Goal: Information Seeking & Learning: Find specific fact

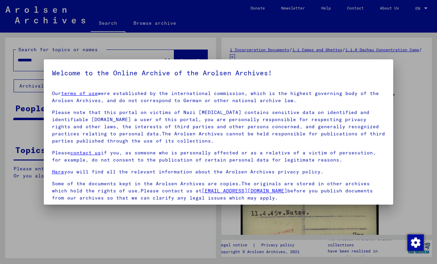
scroll to position [51, 0]
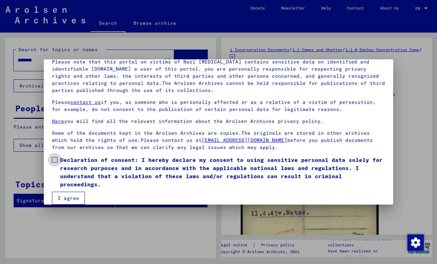
click at [53, 159] on span at bounding box center [54, 159] width 5 height 5
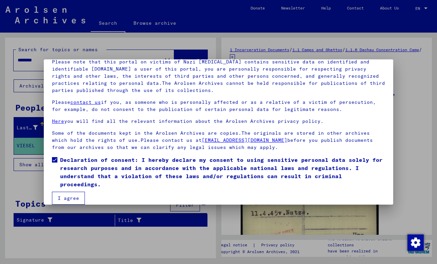
click at [59, 196] on button "I agree" at bounding box center [68, 198] width 33 height 13
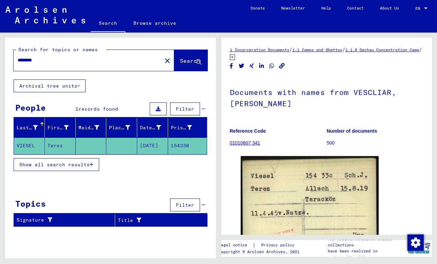
click at [86, 61] on input "********" at bounding box center [88, 60] width 140 height 7
type input "******"
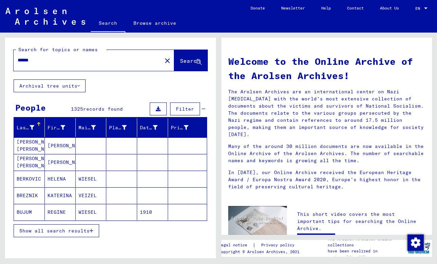
click at [78, 229] on span "Show all search results" at bounding box center [54, 231] width 70 height 6
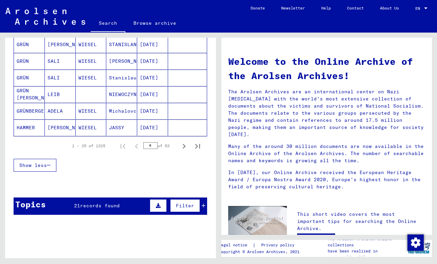
scroll to position [395, 0]
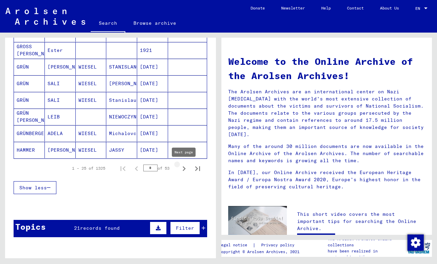
click at [186, 166] on icon "Next page" at bounding box center [184, 169] width 10 height 10
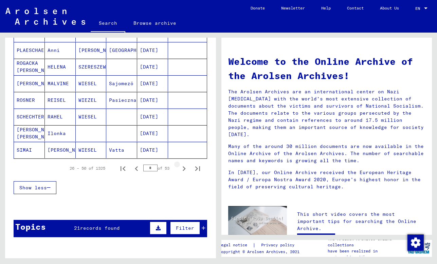
click at [186, 166] on icon "Next page" at bounding box center [184, 169] width 10 height 10
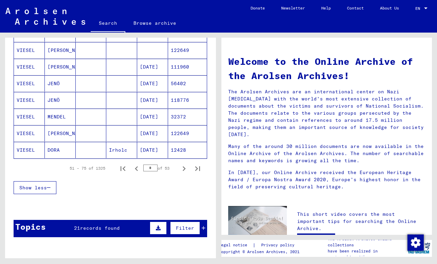
click at [185, 166] on icon "Next page" at bounding box center [184, 169] width 10 height 10
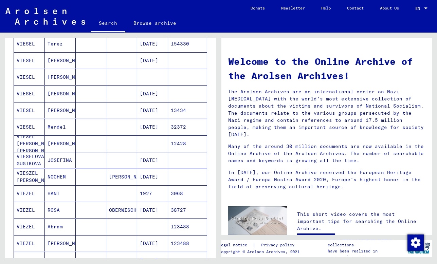
scroll to position [97, 0]
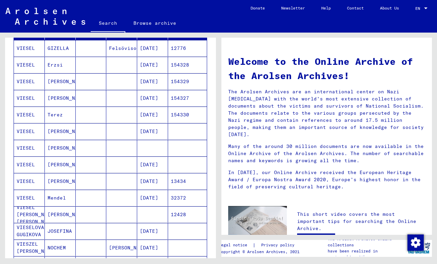
click at [162, 102] on mat-cell "[DATE]" at bounding box center [152, 98] width 31 height 16
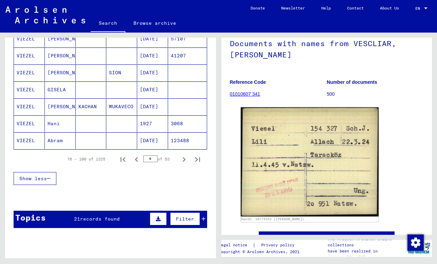
scroll to position [403, 0]
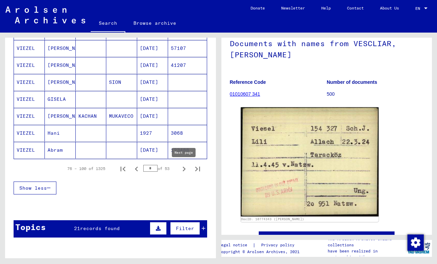
click at [185, 169] on icon "Next page" at bounding box center [184, 169] width 3 height 5
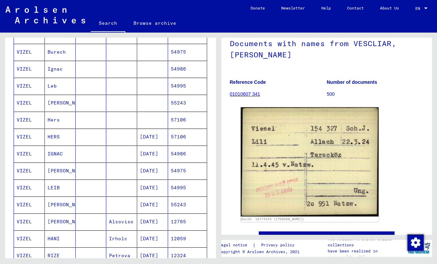
scroll to position [288, 0]
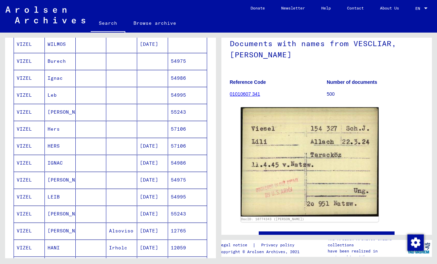
click at [185, 169] on mat-cell "54986" at bounding box center [187, 163] width 39 height 17
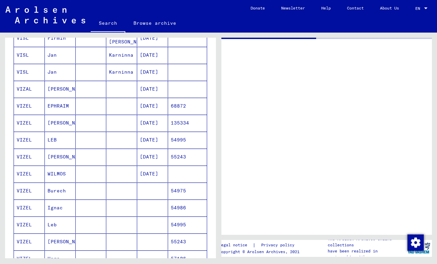
scroll to position [158, 0]
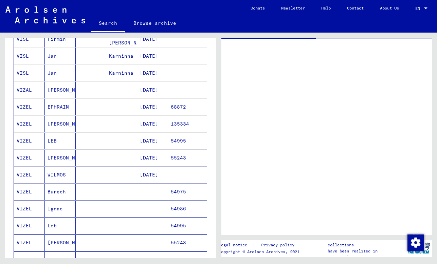
click at [174, 122] on mat-cell "135334" at bounding box center [187, 124] width 39 height 17
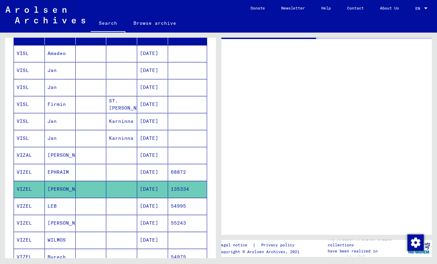
scroll to position [92, 0]
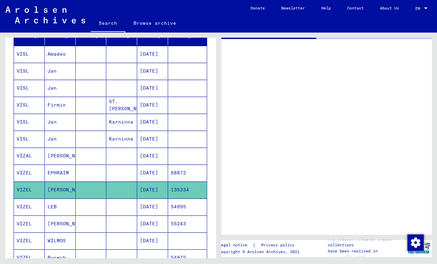
click at [141, 177] on mat-cell "[DATE]" at bounding box center [152, 173] width 31 height 17
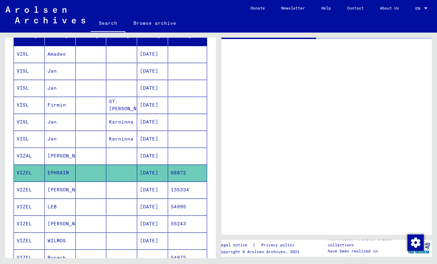
click at [141, 177] on mat-cell "[DATE]" at bounding box center [152, 173] width 31 height 17
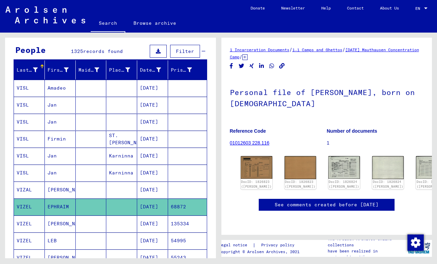
scroll to position [64, 0]
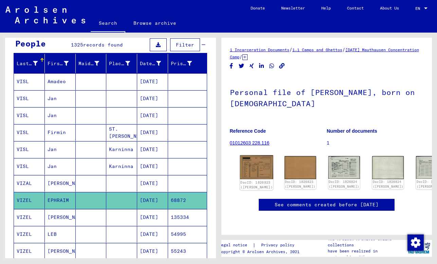
click at [250, 160] on div "DocID: 1826823 ([PERSON_NAME])" at bounding box center [256, 172] width 33 height 35
click at [251, 166] on img at bounding box center [256, 167] width 33 height 24
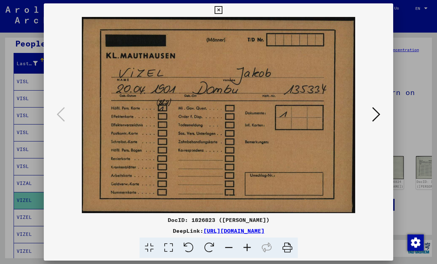
click at [380, 117] on icon at bounding box center [376, 114] width 8 height 16
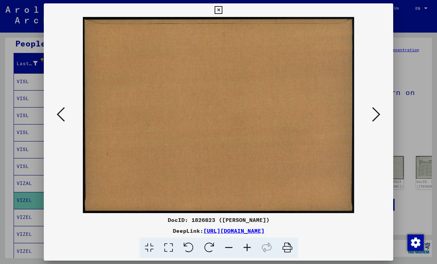
click at [380, 117] on icon at bounding box center [376, 114] width 8 height 16
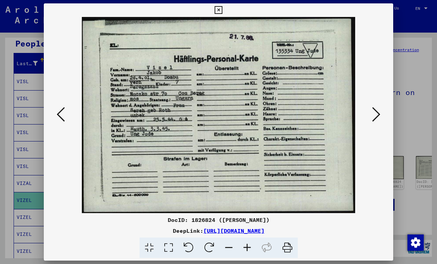
click at [423, 124] on div at bounding box center [218, 132] width 437 height 264
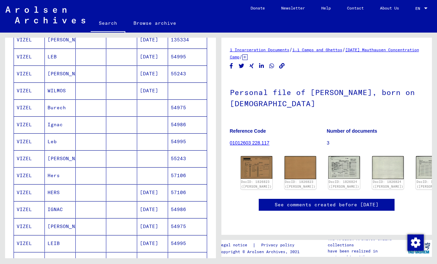
scroll to position [333, 0]
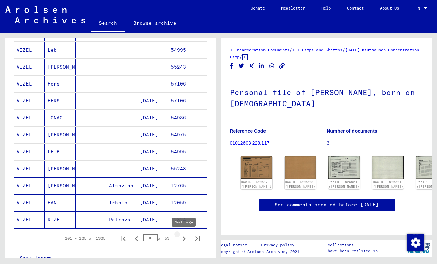
click at [186, 238] on icon "Next page" at bounding box center [184, 239] width 10 height 10
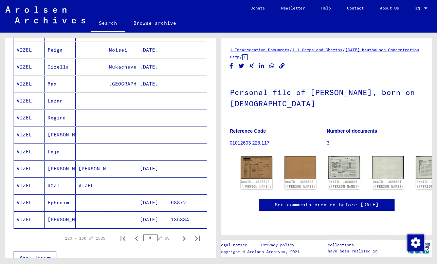
click at [161, 201] on mat-cell "[DATE]" at bounding box center [152, 203] width 31 height 17
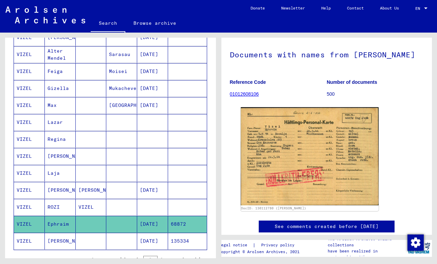
scroll to position [310, 0]
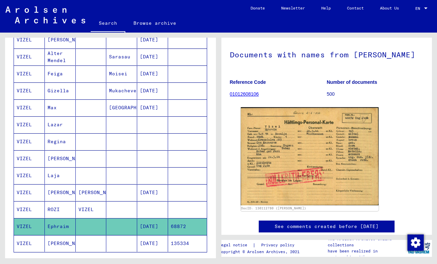
click at [174, 209] on mat-cell at bounding box center [187, 209] width 39 height 17
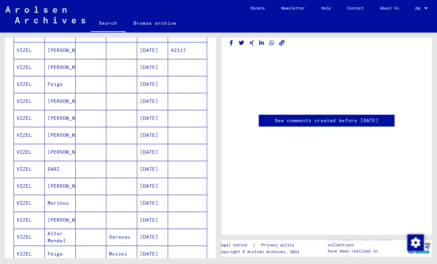
scroll to position [131, 0]
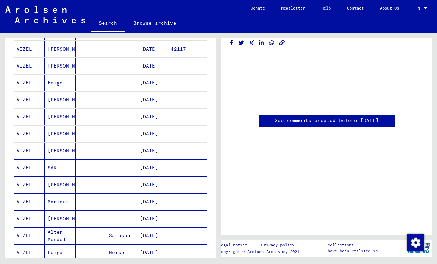
click at [177, 163] on mat-cell at bounding box center [187, 168] width 39 height 17
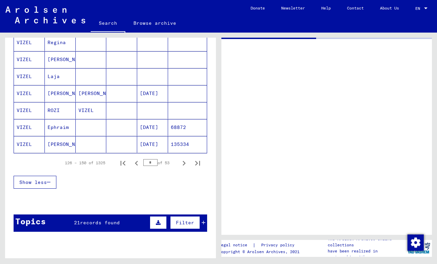
scroll to position [424, 0]
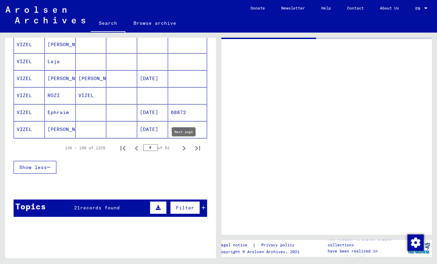
click at [186, 147] on icon "Next page" at bounding box center [184, 149] width 10 height 10
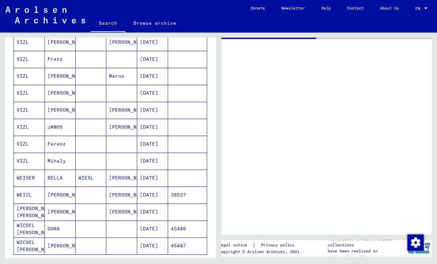
scroll to position [302, 0]
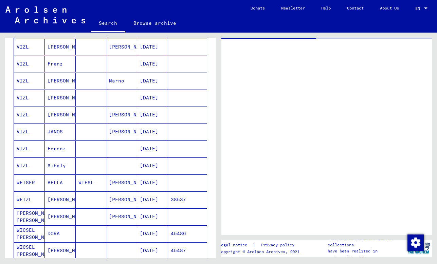
click at [151, 151] on mat-cell "[DATE]" at bounding box center [152, 149] width 31 height 17
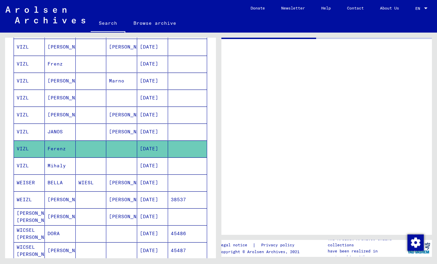
click at [151, 151] on mat-cell "[DATE]" at bounding box center [152, 149] width 31 height 17
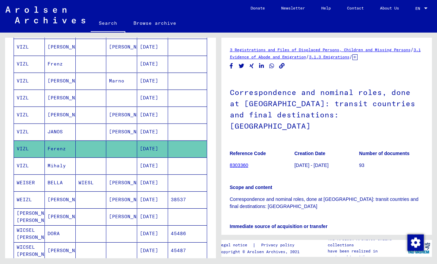
click at [106, 148] on mat-cell at bounding box center [121, 149] width 31 height 17
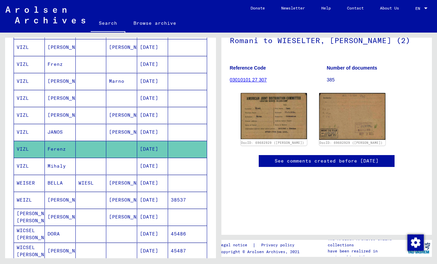
scroll to position [61, 0]
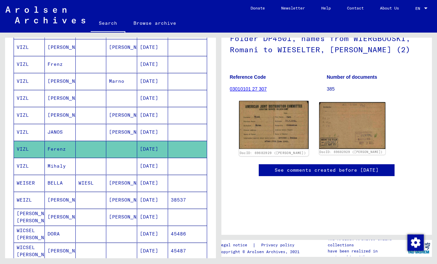
click at [263, 118] on img at bounding box center [274, 125] width 70 height 48
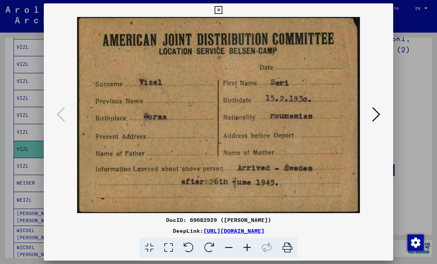
click at [418, 119] on div at bounding box center [218, 132] width 437 height 264
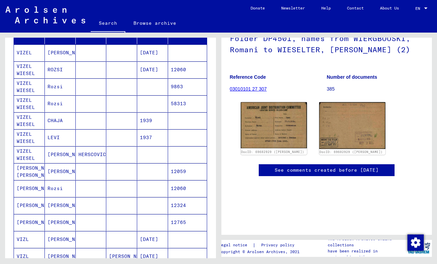
scroll to position [92, 0]
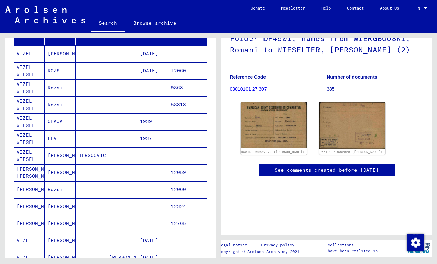
click at [143, 125] on mat-cell "1939" at bounding box center [152, 121] width 31 height 17
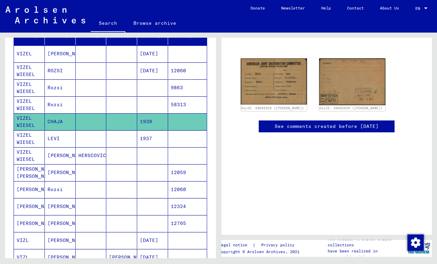
scroll to position [40, 0]
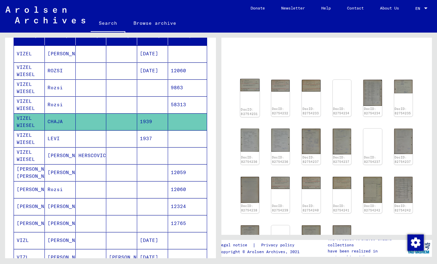
click at [251, 82] on img at bounding box center [249, 85] width 19 height 13
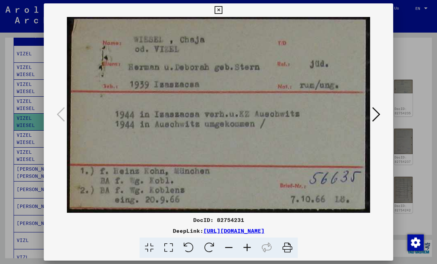
click at [378, 114] on icon at bounding box center [376, 114] width 8 height 16
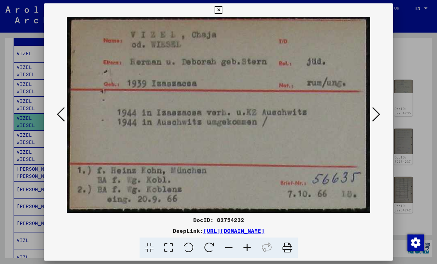
click at [378, 114] on icon at bounding box center [376, 114] width 8 height 16
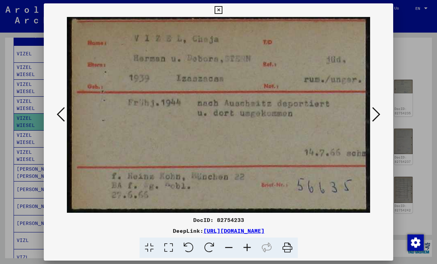
click at [378, 114] on icon at bounding box center [376, 114] width 8 height 16
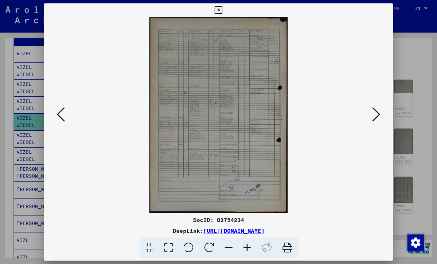
click at [378, 114] on icon at bounding box center [376, 114] width 8 height 16
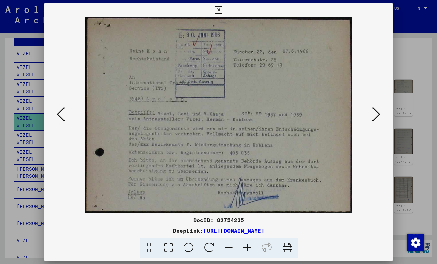
click at [378, 114] on icon at bounding box center [376, 114] width 8 height 16
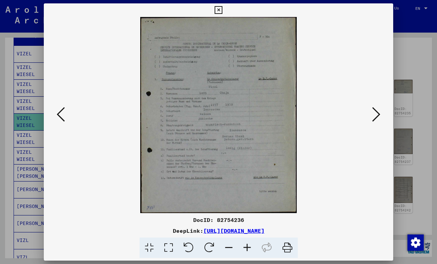
click at [378, 114] on icon at bounding box center [376, 114] width 8 height 16
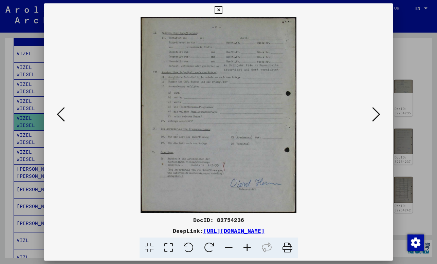
click at [378, 114] on icon at bounding box center [376, 114] width 8 height 16
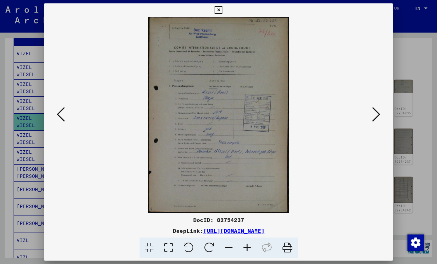
click at [378, 114] on icon at bounding box center [376, 114] width 8 height 16
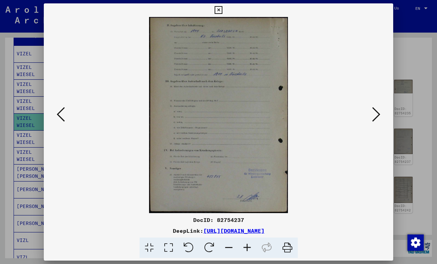
click at [378, 114] on icon at bounding box center [376, 114] width 8 height 16
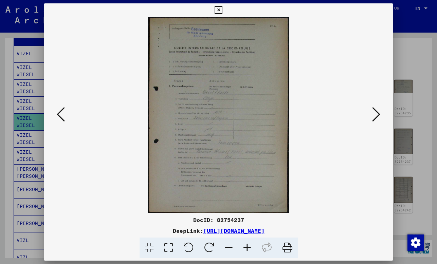
click at [378, 114] on icon at bounding box center [376, 114] width 8 height 16
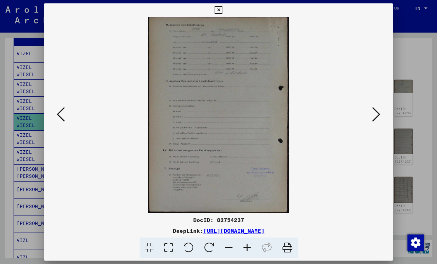
click at [378, 114] on icon at bounding box center [376, 114] width 8 height 16
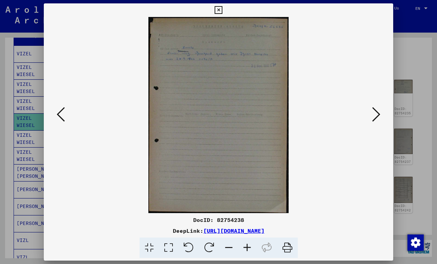
click at [378, 114] on icon at bounding box center [376, 114] width 8 height 16
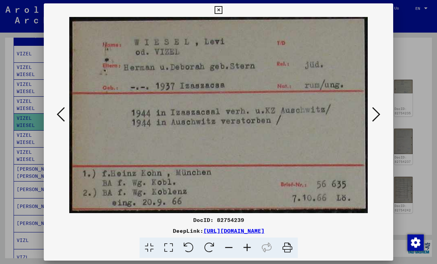
click at [378, 114] on icon at bounding box center [376, 114] width 8 height 16
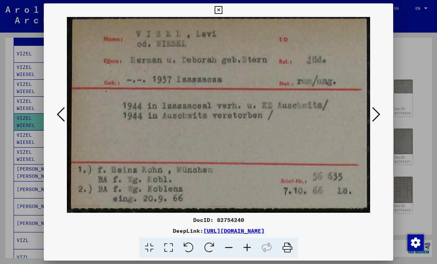
click at [378, 114] on icon at bounding box center [376, 114] width 8 height 16
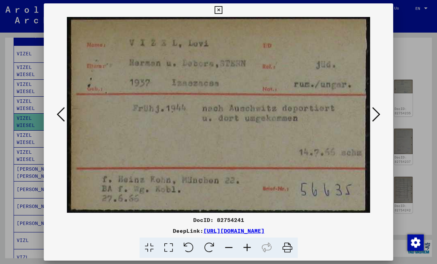
click at [378, 114] on icon at bounding box center [376, 114] width 8 height 16
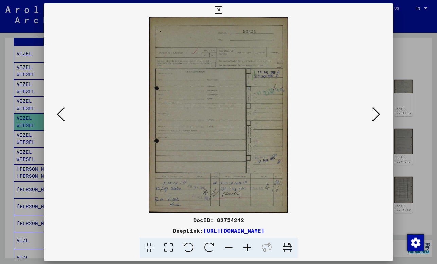
click at [11, 194] on div at bounding box center [218, 132] width 437 height 264
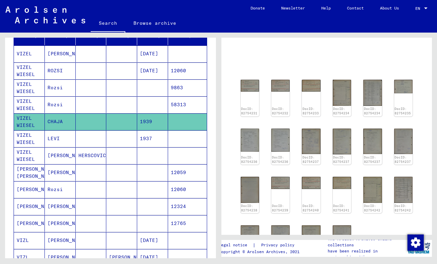
click at [92, 137] on mat-cell at bounding box center [91, 138] width 31 height 17
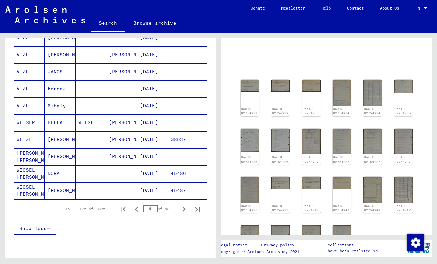
scroll to position [384, 0]
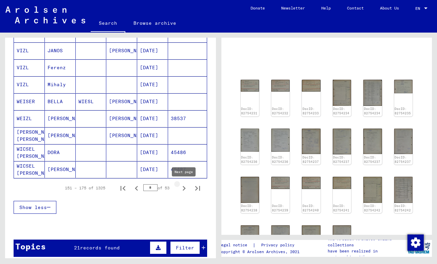
click at [186, 187] on icon "Next page" at bounding box center [184, 189] width 10 height 10
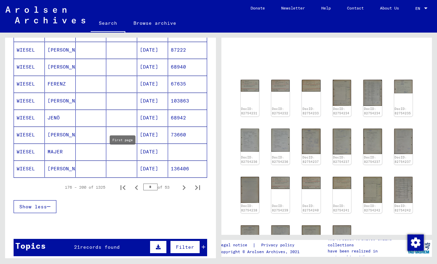
scroll to position [416, 0]
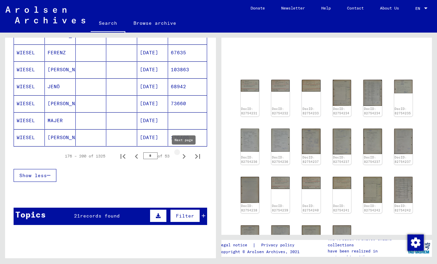
click at [184, 159] on icon "Next page" at bounding box center [184, 157] width 10 height 10
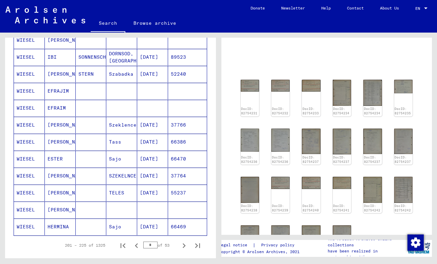
scroll to position [321, 0]
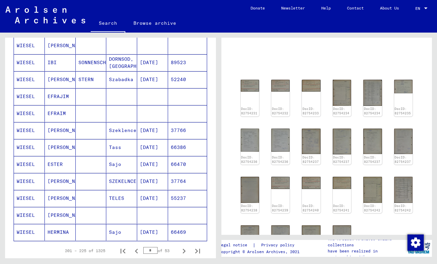
click at [167, 202] on mat-cell "[DATE]" at bounding box center [152, 198] width 31 height 17
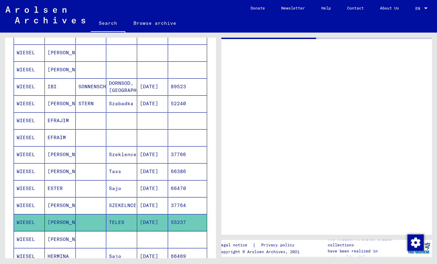
scroll to position [296, 0]
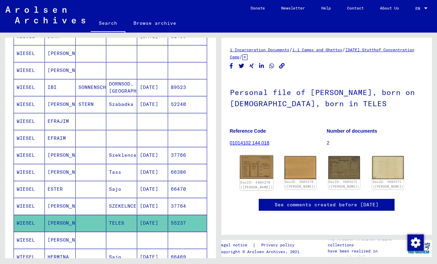
click at [256, 166] on img at bounding box center [256, 167] width 33 height 24
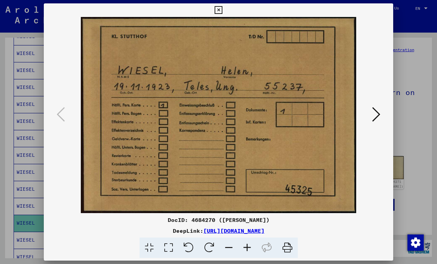
click at [373, 115] on icon at bounding box center [376, 114] width 8 height 16
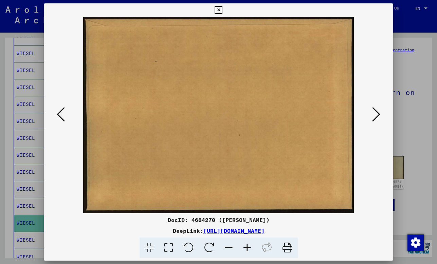
click at [373, 115] on icon at bounding box center [376, 114] width 8 height 16
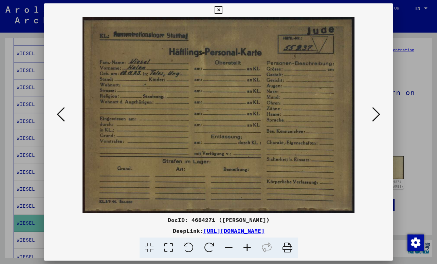
click at [373, 115] on icon at bounding box center [376, 114] width 8 height 16
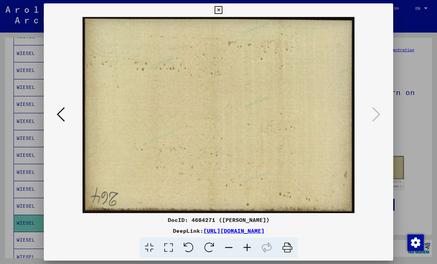
click at [406, 86] on div at bounding box center [218, 132] width 437 height 264
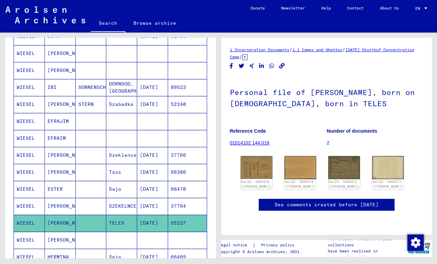
click at [129, 138] on mat-cell at bounding box center [121, 138] width 31 height 17
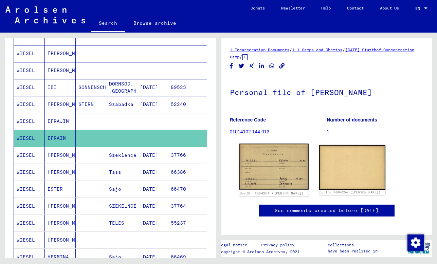
click at [250, 164] on img at bounding box center [274, 167] width 70 height 46
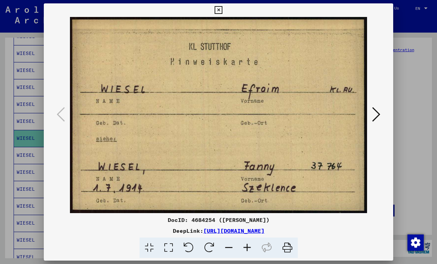
click at [423, 132] on div at bounding box center [218, 132] width 437 height 264
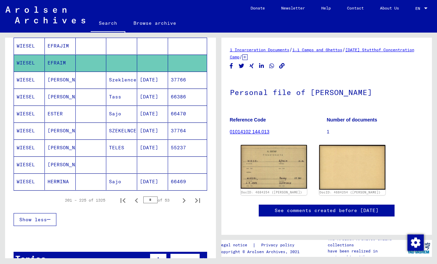
scroll to position [433, 0]
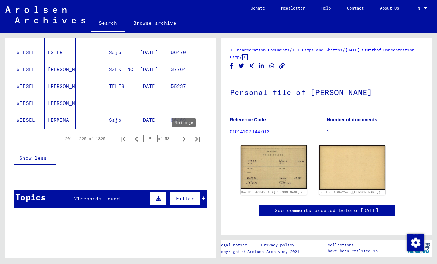
click at [184, 141] on icon "Next page" at bounding box center [184, 139] width 3 height 5
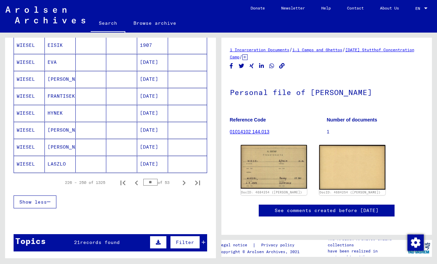
scroll to position [388, 0]
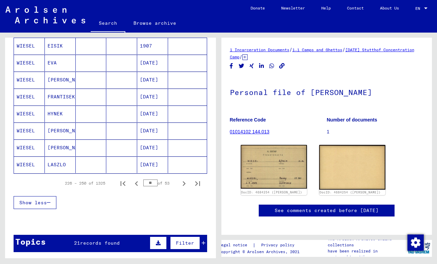
click at [179, 137] on mat-cell at bounding box center [187, 131] width 39 height 17
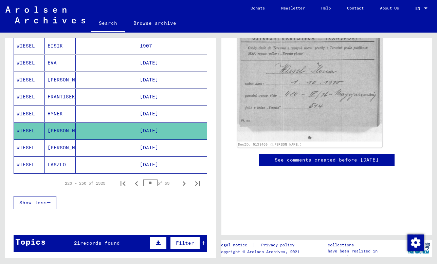
scroll to position [116, 0]
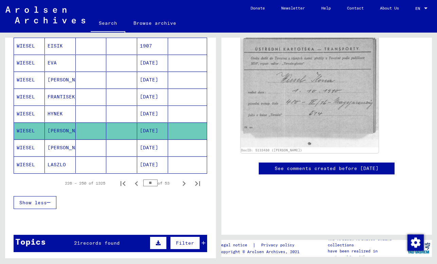
click at [146, 152] on mat-cell "[DATE]" at bounding box center [152, 148] width 31 height 17
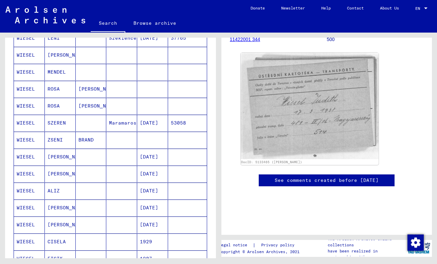
scroll to position [172, 0]
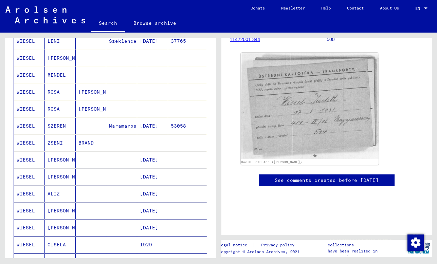
click at [162, 129] on mat-cell "[DATE]" at bounding box center [152, 126] width 31 height 17
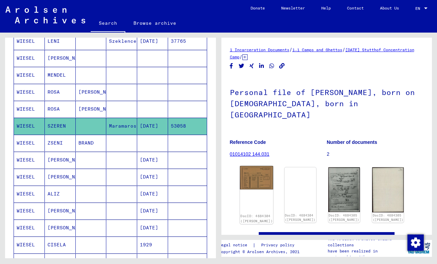
click at [253, 166] on img at bounding box center [256, 177] width 33 height 23
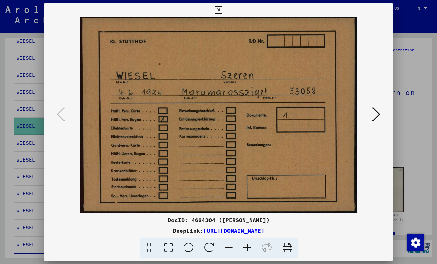
click at [378, 119] on icon at bounding box center [376, 114] width 8 height 16
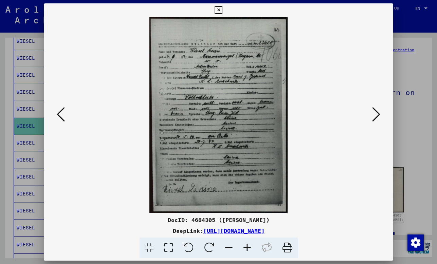
click at [378, 119] on icon at bounding box center [376, 114] width 8 height 16
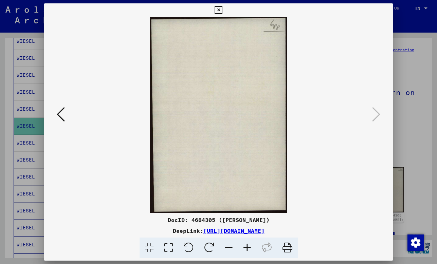
click at [419, 119] on div at bounding box center [218, 132] width 437 height 264
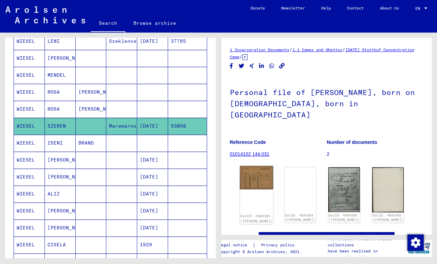
click at [259, 171] on img at bounding box center [256, 177] width 33 height 23
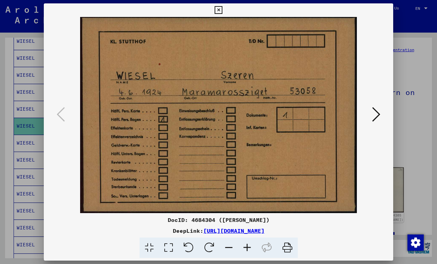
click at [376, 116] on icon at bounding box center [376, 114] width 8 height 16
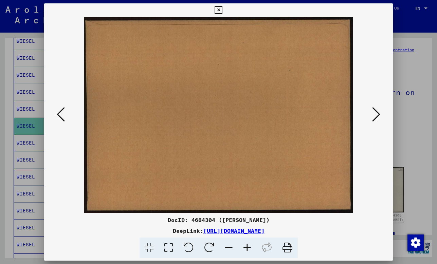
click at [376, 116] on icon at bounding box center [376, 114] width 8 height 16
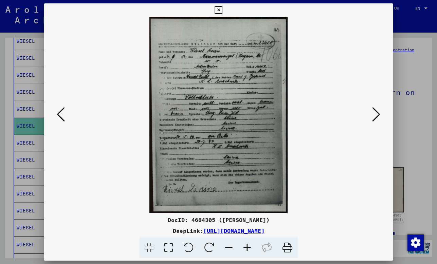
click at [405, 117] on div at bounding box center [218, 132] width 437 height 264
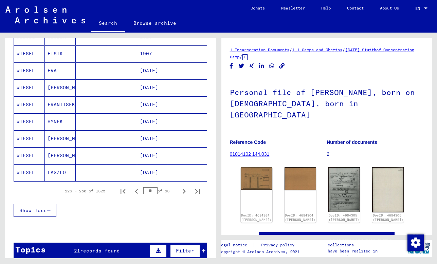
scroll to position [456, 0]
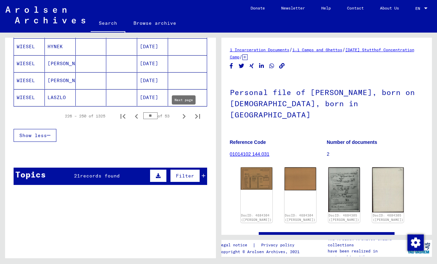
click at [184, 115] on icon "Next page" at bounding box center [184, 116] width 3 height 5
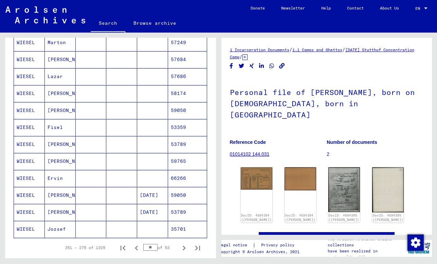
scroll to position [324, 0]
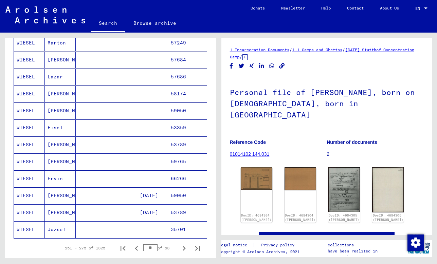
click at [184, 143] on mat-cell "53789" at bounding box center [187, 144] width 39 height 17
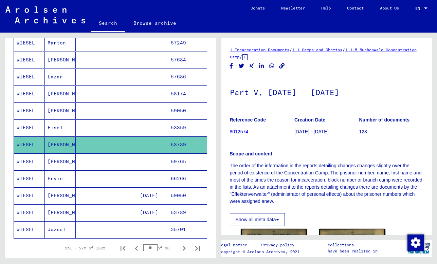
click at [183, 123] on mat-cell "53359" at bounding box center [187, 127] width 39 height 17
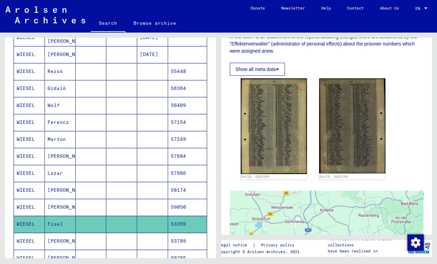
scroll to position [214, 0]
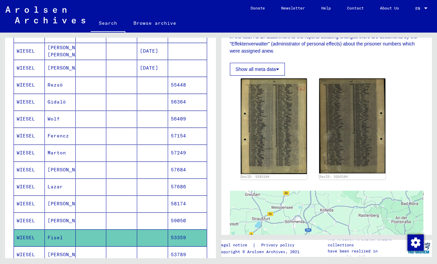
click at [157, 132] on mat-cell at bounding box center [152, 136] width 31 height 17
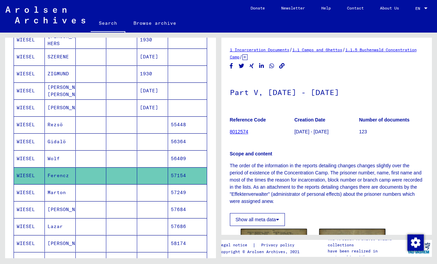
scroll to position [143, 0]
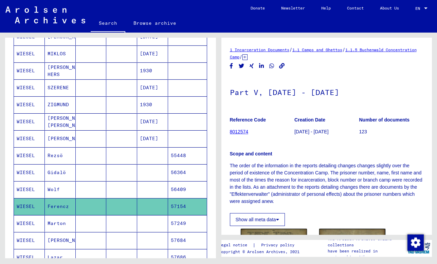
click at [156, 133] on mat-cell "[DATE]" at bounding box center [152, 138] width 31 height 17
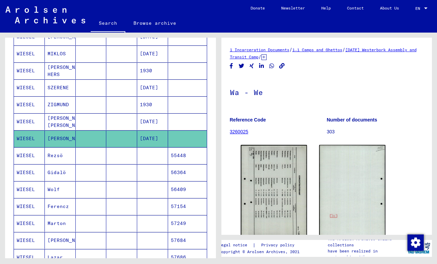
click at [156, 119] on mat-cell "[DATE]" at bounding box center [152, 121] width 31 height 17
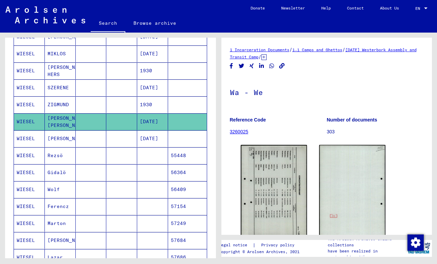
click at [156, 103] on mat-cell "1930" at bounding box center [152, 104] width 31 height 17
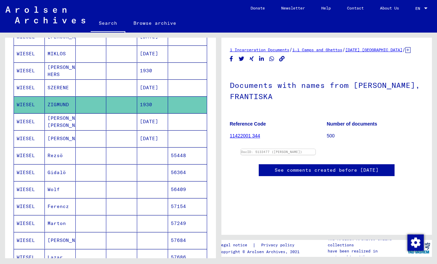
click at [154, 86] on mat-cell "[DATE]" at bounding box center [152, 87] width 31 height 17
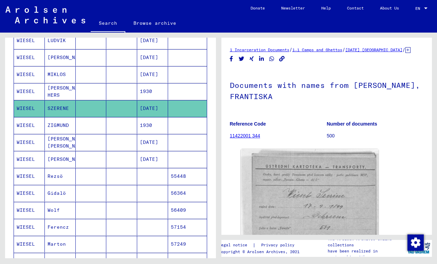
scroll to position [95, 0]
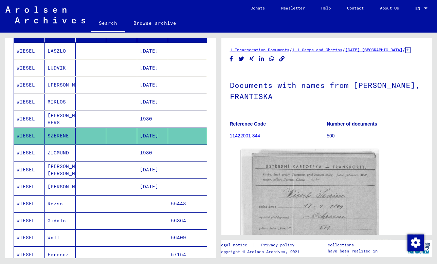
click at [158, 114] on mat-cell "1930" at bounding box center [152, 119] width 31 height 17
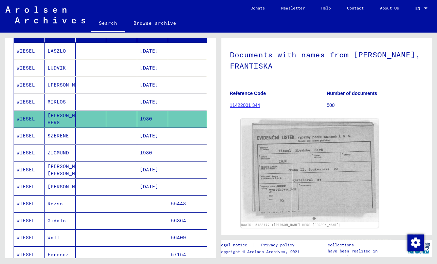
scroll to position [74, 0]
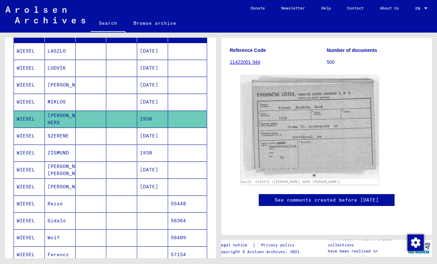
click at [268, 131] on img at bounding box center [310, 127] width 138 height 104
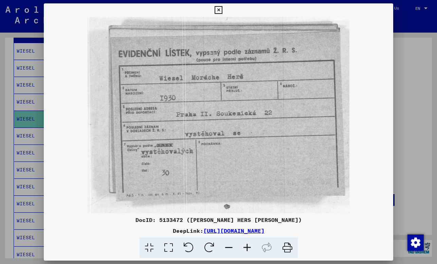
click at [405, 138] on div at bounding box center [218, 132] width 437 height 264
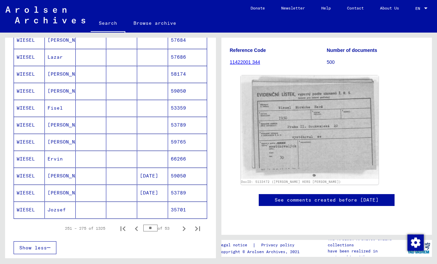
scroll to position [348, 0]
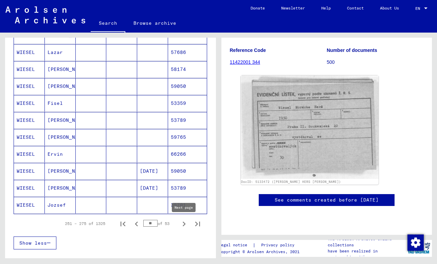
click at [184, 222] on icon "Next page" at bounding box center [184, 224] width 10 height 10
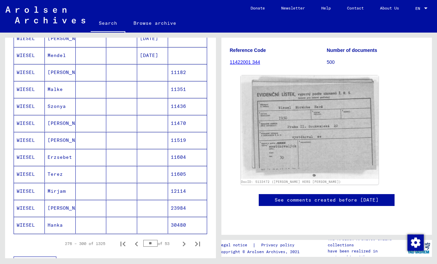
scroll to position [327, 0]
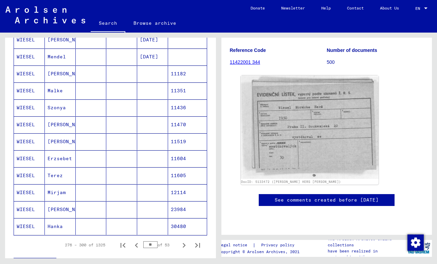
click at [163, 179] on mat-cell at bounding box center [152, 175] width 31 height 17
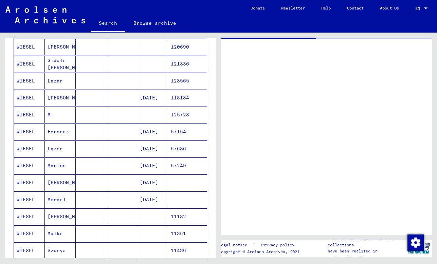
scroll to position [180, 0]
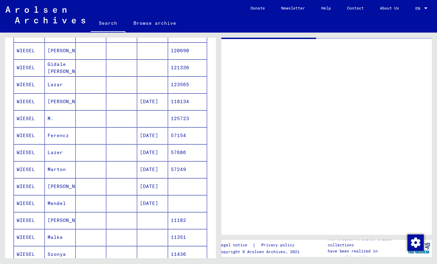
click at [173, 170] on mat-cell "57249" at bounding box center [187, 169] width 39 height 17
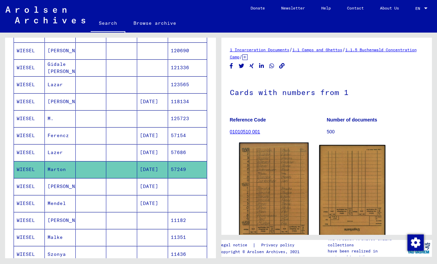
click at [249, 161] on img at bounding box center [274, 191] width 70 height 97
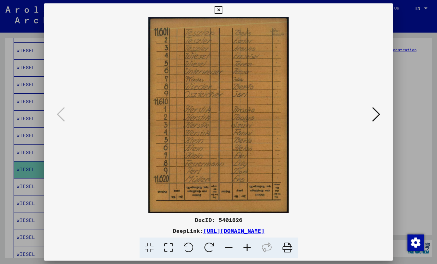
click at [421, 149] on div at bounding box center [218, 132] width 437 height 264
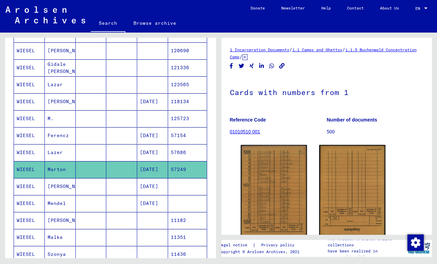
click at [135, 171] on mat-cell at bounding box center [121, 169] width 31 height 17
click at [130, 154] on mat-cell at bounding box center [121, 152] width 31 height 17
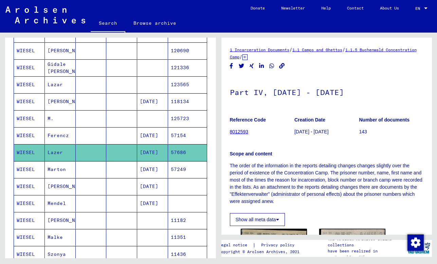
click at [129, 166] on mat-cell at bounding box center [121, 169] width 31 height 17
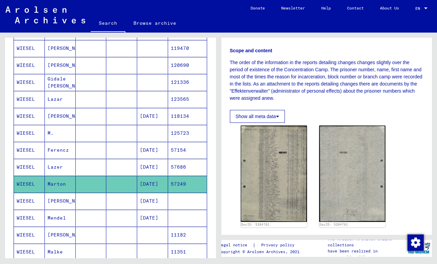
scroll to position [150, 0]
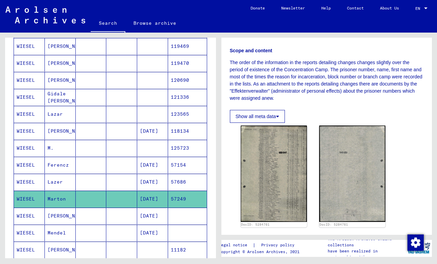
click at [157, 145] on mat-cell at bounding box center [152, 148] width 31 height 17
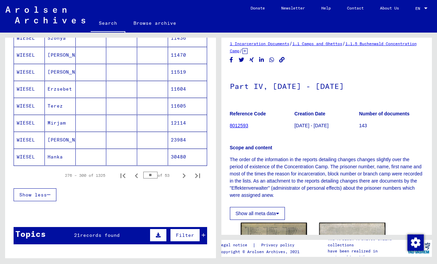
scroll to position [405, 0]
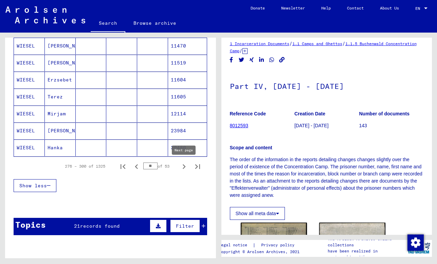
click at [182, 167] on icon "Next page" at bounding box center [184, 167] width 10 height 10
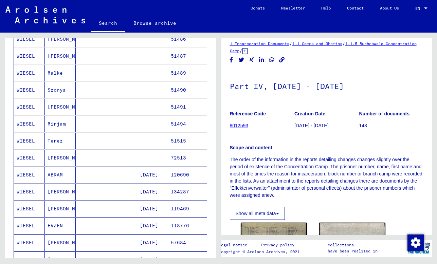
scroll to position [244, 0]
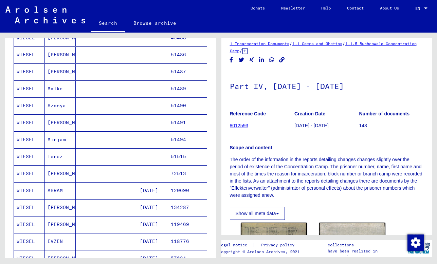
click at [171, 123] on mat-cell "51491" at bounding box center [187, 122] width 39 height 17
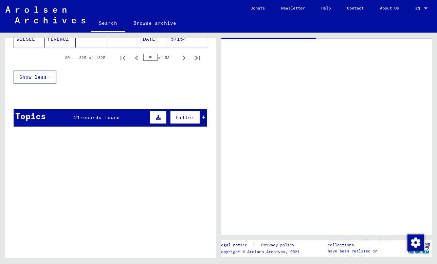
scroll to position [476, 0]
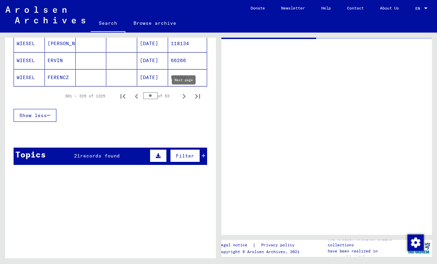
click at [185, 95] on icon "Next page" at bounding box center [184, 97] width 10 height 10
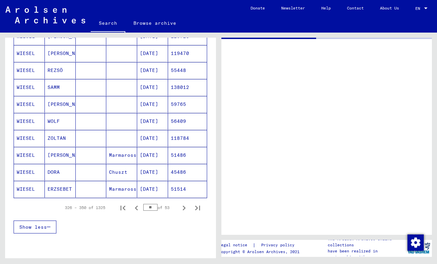
scroll to position [503, 0]
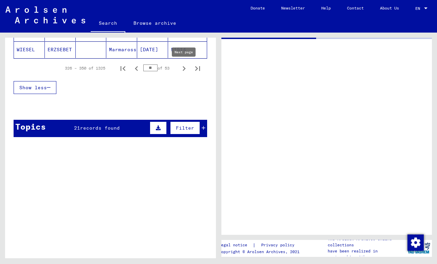
click at [187, 68] on icon "Next page" at bounding box center [184, 69] width 10 height 10
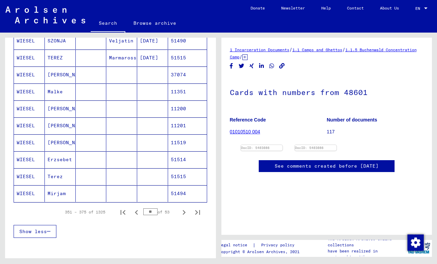
scroll to position [417, 0]
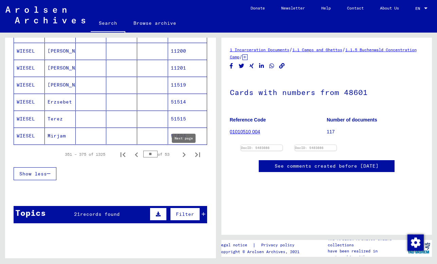
click at [185, 155] on icon "Next page" at bounding box center [184, 155] width 10 height 10
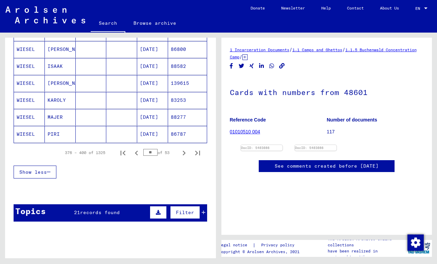
scroll to position [449, 0]
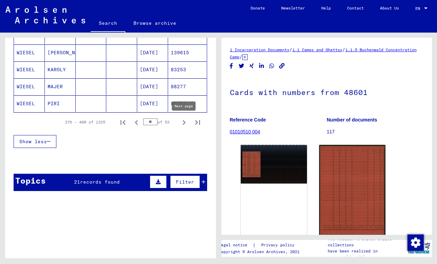
click at [185, 121] on icon "Next page" at bounding box center [184, 123] width 10 height 10
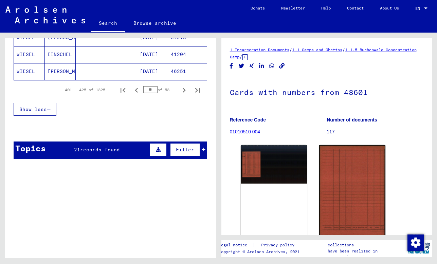
scroll to position [531, 0]
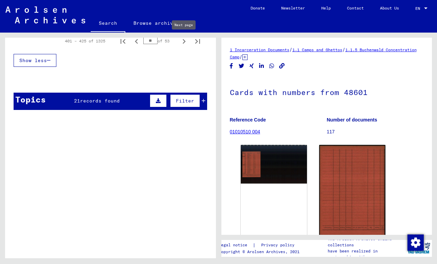
click at [184, 41] on icon "Next page" at bounding box center [184, 41] width 3 height 5
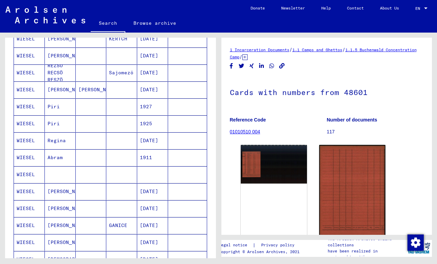
scroll to position [221, 0]
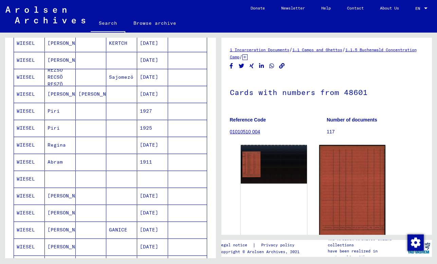
click at [181, 176] on mat-cell at bounding box center [187, 179] width 39 height 17
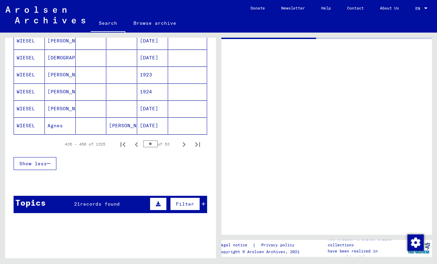
scroll to position [452, 0]
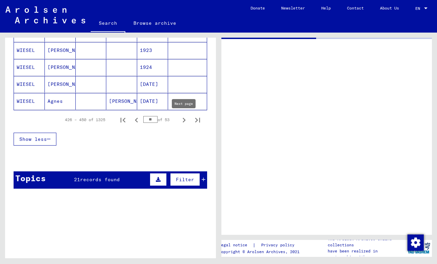
click at [183, 121] on icon "Next page" at bounding box center [184, 120] width 3 height 5
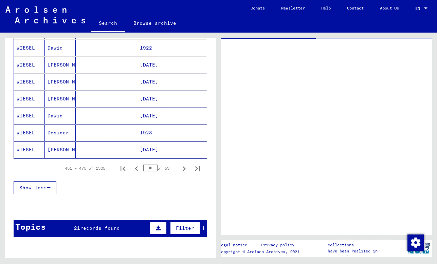
scroll to position [474, 0]
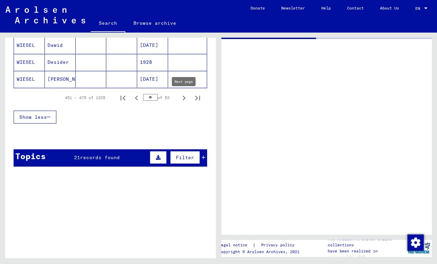
click at [183, 97] on icon "Next page" at bounding box center [184, 98] width 10 height 10
type input "**"
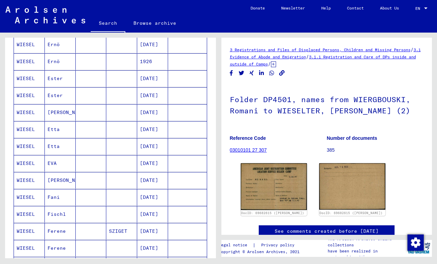
scroll to position [287, 0]
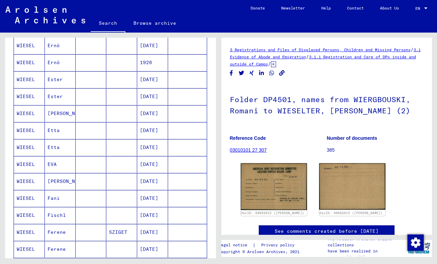
click at [176, 130] on mat-cell at bounding box center [187, 130] width 39 height 17
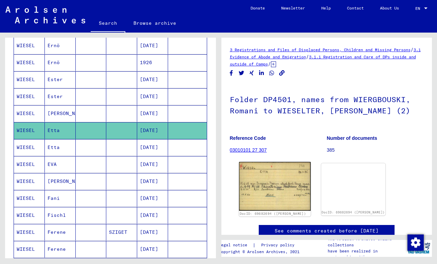
click at [252, 174] on img at bounding box center [275, 186] width 72 height 49
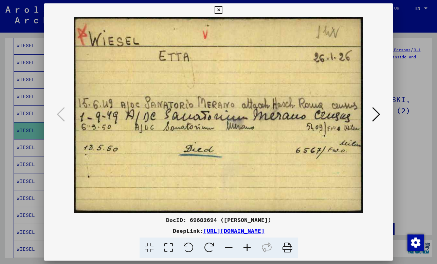
click at [406, 139] on div at bounding box center [218, 132] width 437 height 264
